Goal: Information Seeking & Learning: Learn about a topic

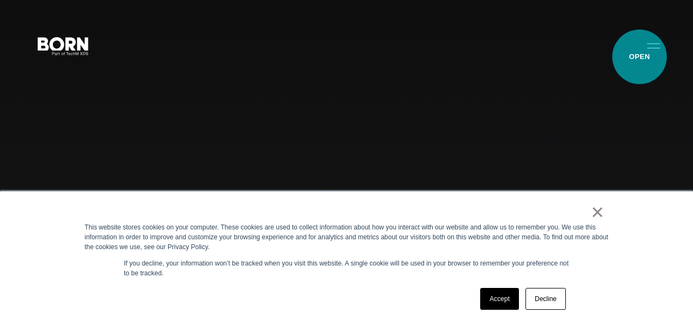
click at [641, 57] on button "Primary Menu" at bounding box center [654, 45] width 26 height 23
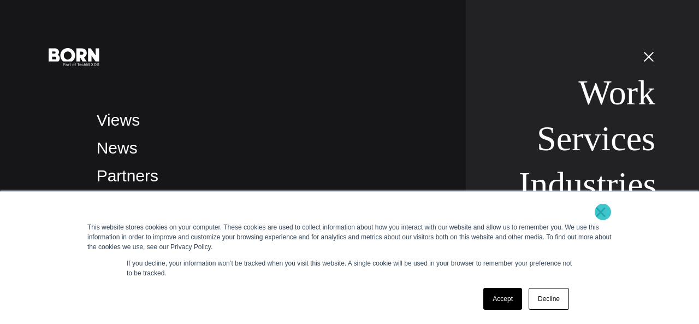
click at [603, 212] on link "×" at bounding box center [600, 212] width 13 height 10
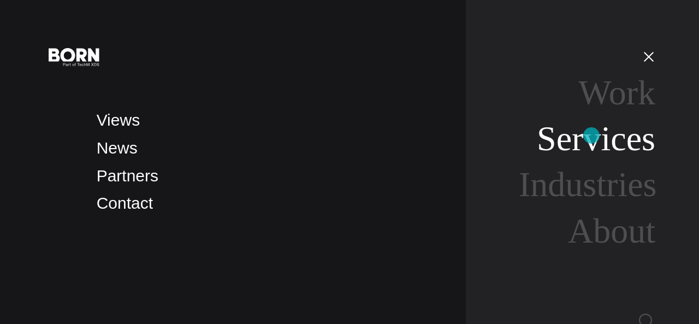
click at [591, 135] on link "Services" at bounding box center [596, 138] width 118 height 39
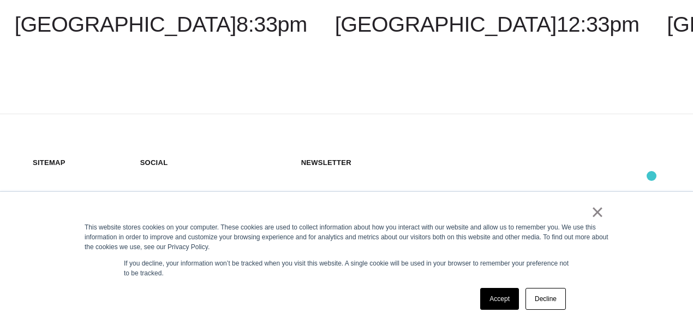
scroll to position [2234, 0]
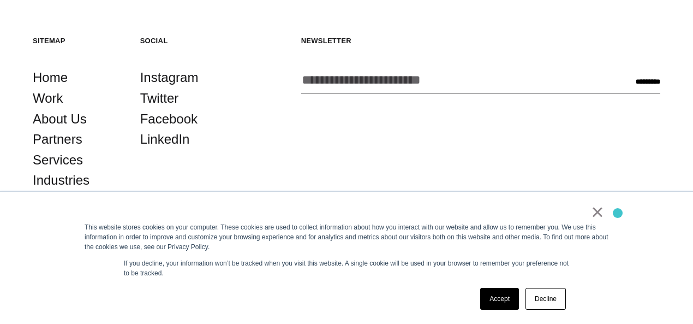
click at [618, 213] on div "× This website stores cookies on your computer. These cookies are used to colle…" at bounding box center [347, 258] width 546 height 132
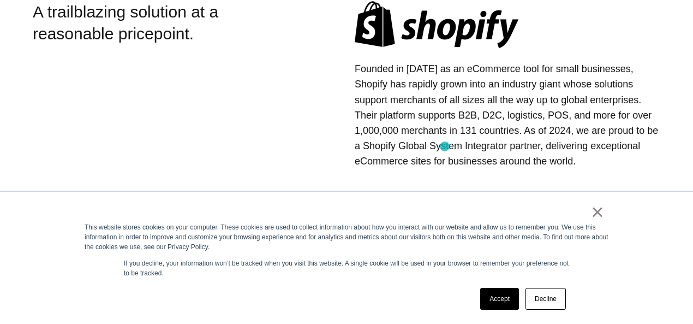
scroll to position [327, 0]
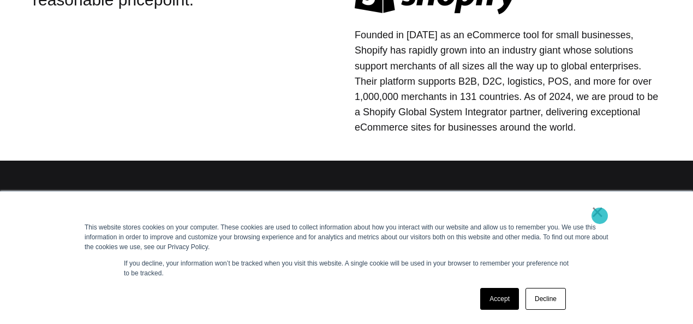
click at [600, 216] on link "×" at bounding box center [597, 212] width 13 height 10
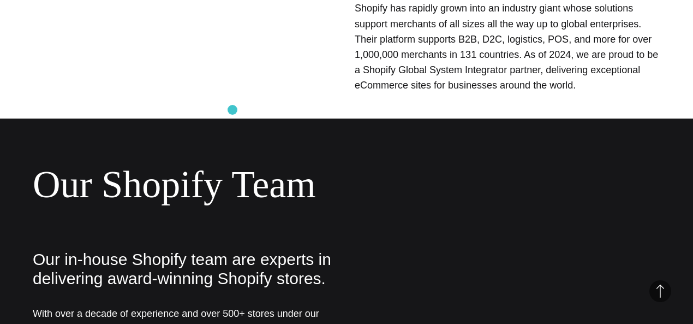
scroll to position [151, 0]
